Goal: Task Accomplishment & Management: Use online tool/utility

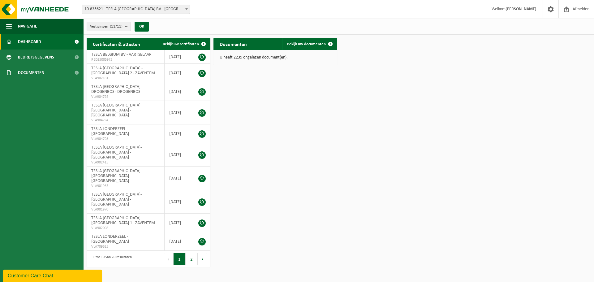
click at [167, 9] on span "10-835621 - TESLA [GEOGRAPHIC_DATA] BV - [GEOGRAPHIC_DATA]" at bounding box center [136, 9] width 108 height 9
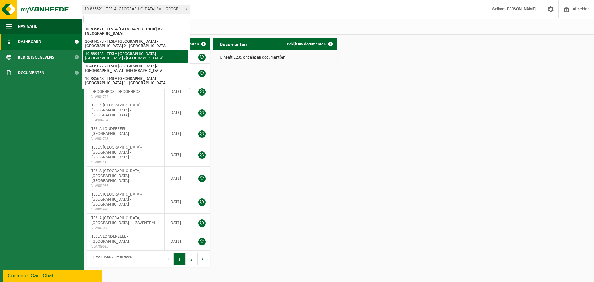
select select "113931"
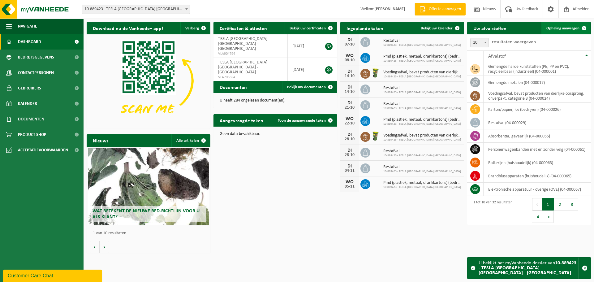
click at [557, 26] on span "Ophaling aanvragen" at bounding box center [562, 28] width 33 height 4
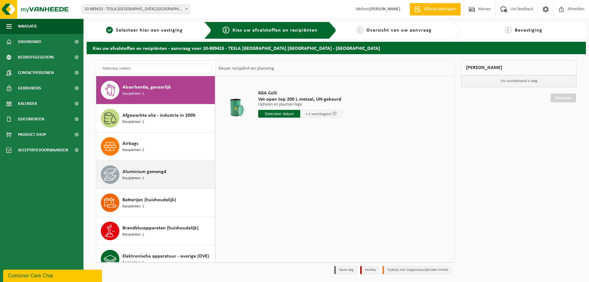
click at [149, 170] on span "Aluminium gemengd" at bounding box center [145, 171] width 44 height 7
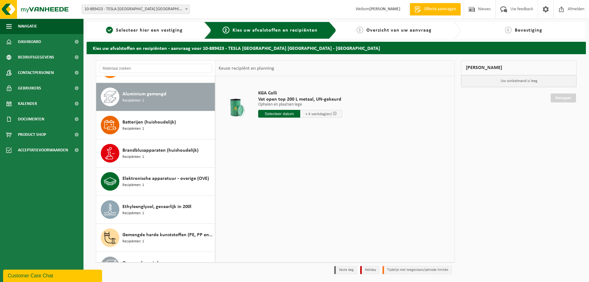
scroll to position [84, 0]
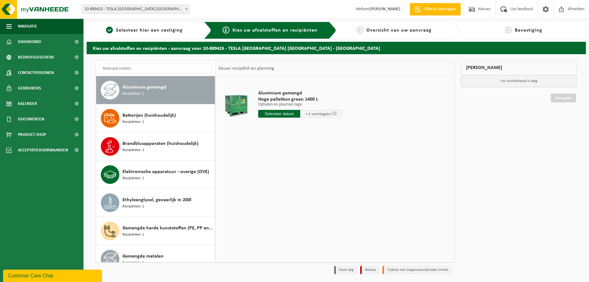
click at [283, 114] on input "text" at bounding box center [279, 114] width 42 height 8
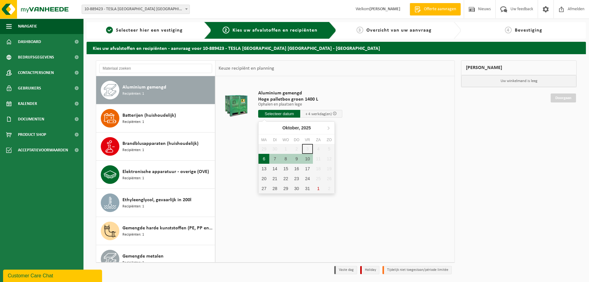
click at [261, 160] on div "6" at bounding box center [264, 159] width 11 height 10
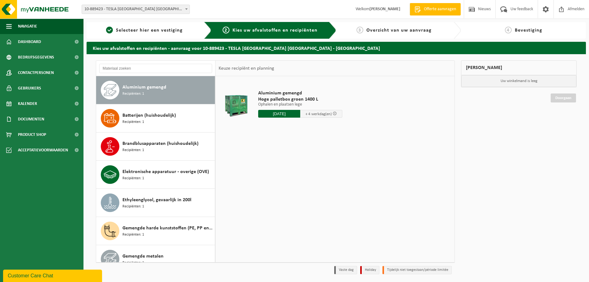
type input "Van 2025-10-06"
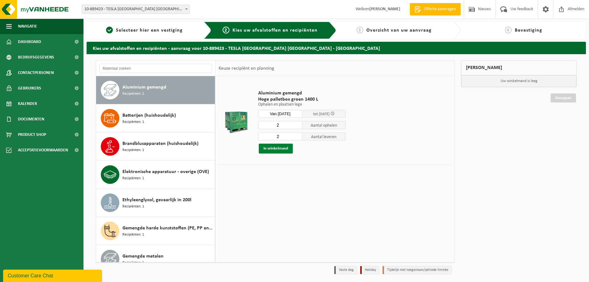
click at [275, 147] on button "In winkelmand" at bounding box center [276, 149] width 34 height 10
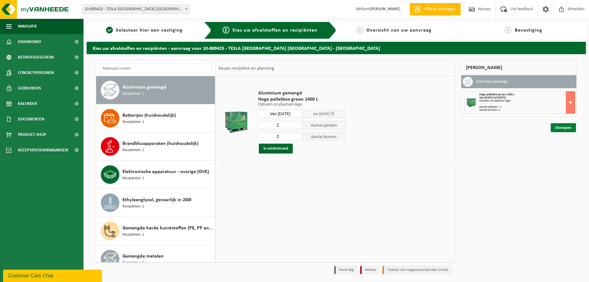
click at [566, 129] on link "Doorgaan" at bounding box center [563, 127] width 25 height 9
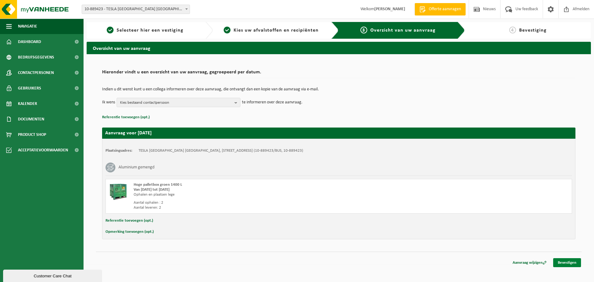
click at [572, 262] on link "Bevestigen" at bounding box center [567, 262] width 28 height 9
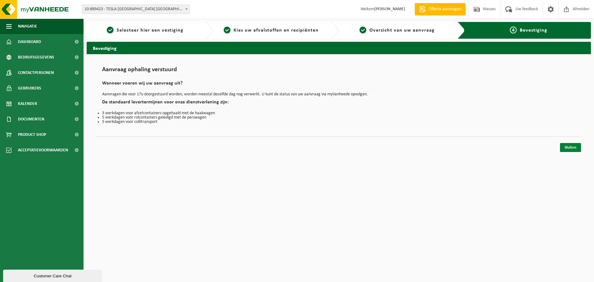
click at [571, 147] on link "Sluiten" at bounding box center [570, 147] width 21 height 9
